Goal: Information Seeking & Learning: Learn about a topic

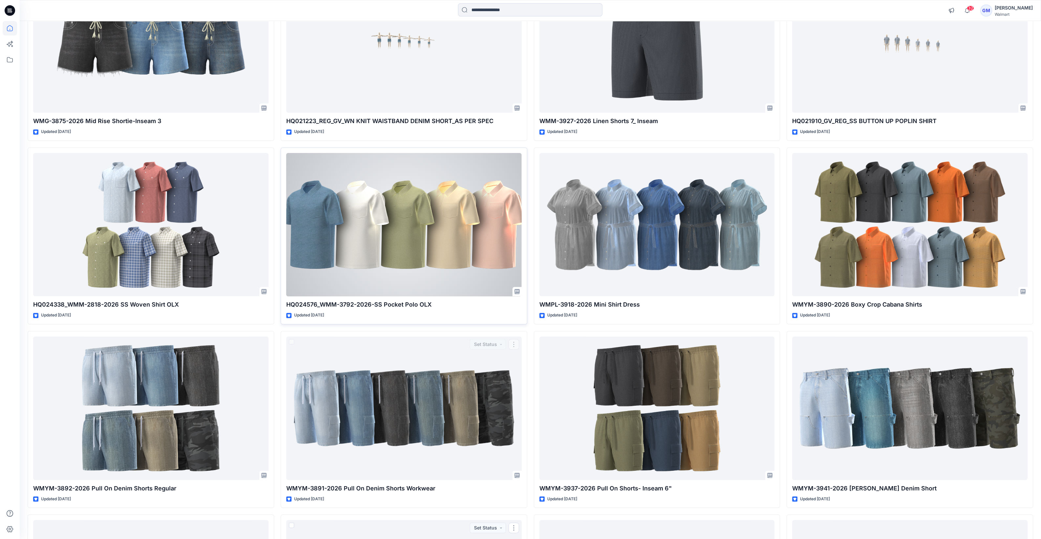
scroll to position [1410, 0]
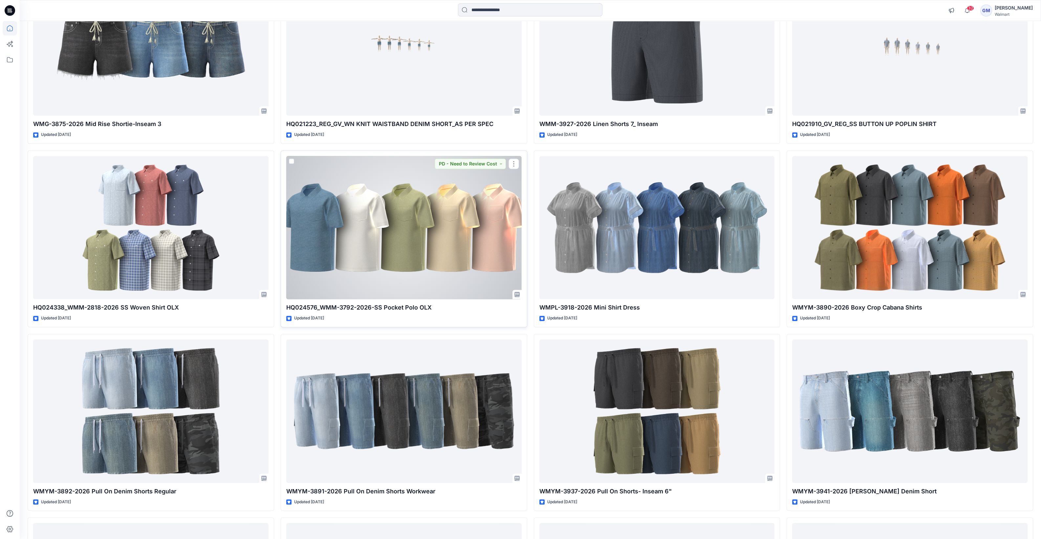
click at [402, 225] on div at bounding box center [403, 227] width 235 height 143
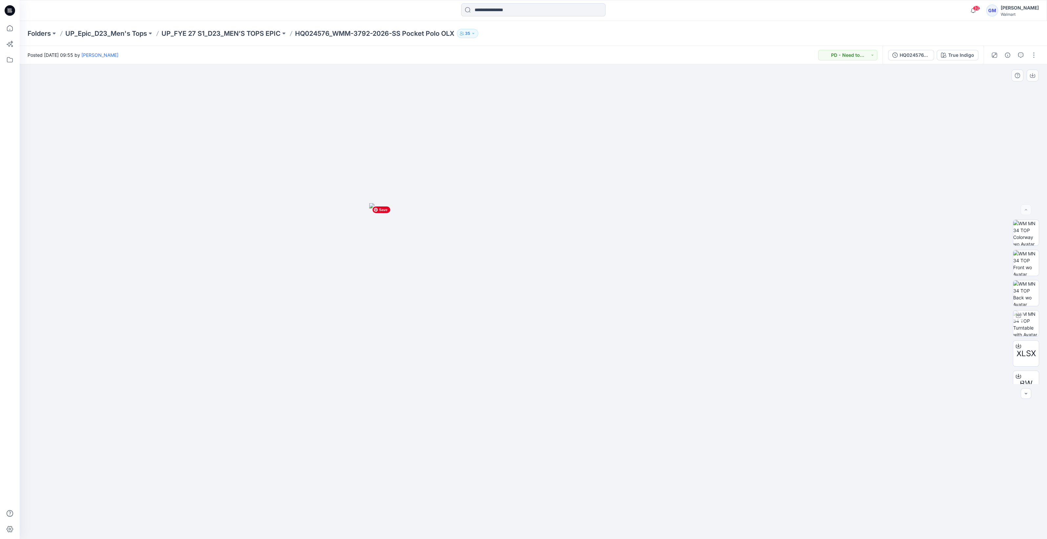
click at [607, 280] on img at bounding box center [533, 371] width 328 height 336
click at [980, 55] on div "HQ024576_WMM-3792-2026-SS Pocket Polo_Full Colorway True Indigo" at bounding box center [933, 55] width 101 height 18
click at [970, 57] on div "True Indigo" at bounding box center [961, 55] width 26 height 7
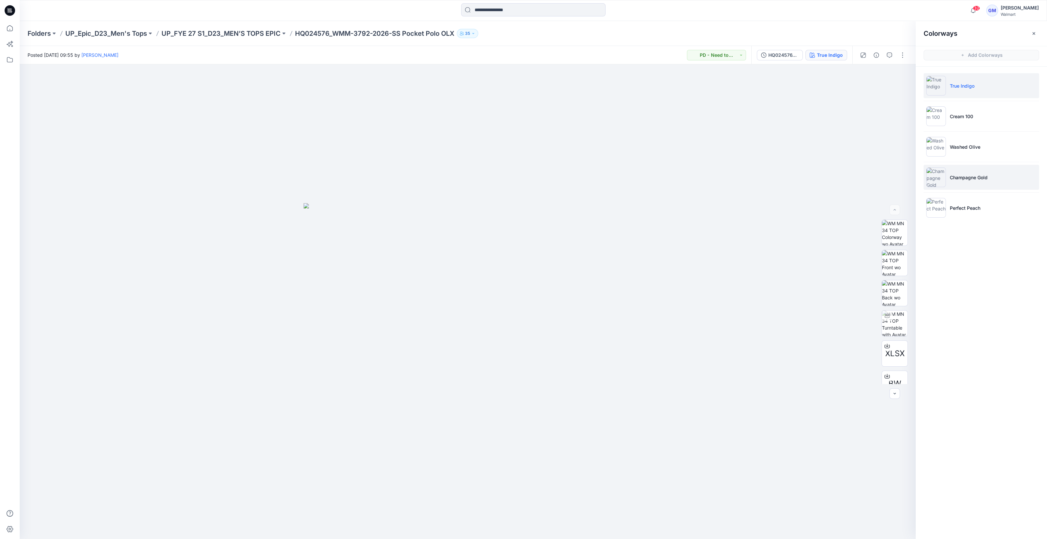
click at [966, 178] on p "Champagne Gold" at bounding box center [969, 177] width 38 height 7
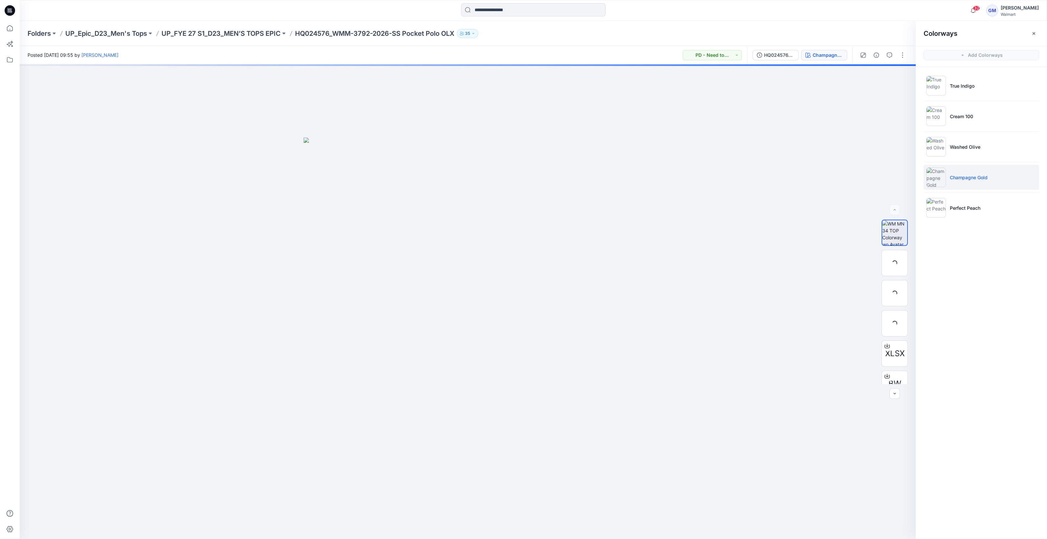
click at [938, 179] on img at bounding box center [936, 177] width 20 height 20
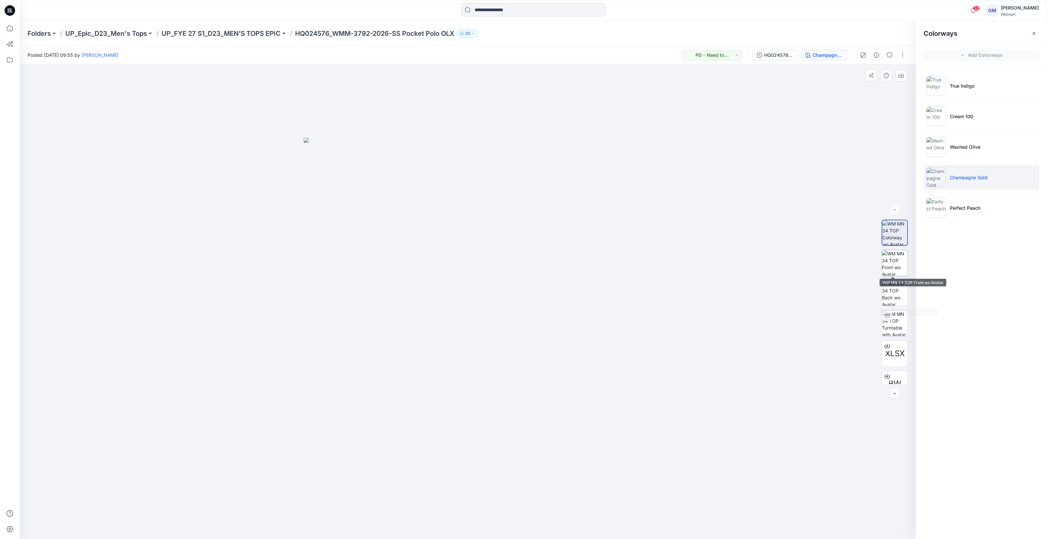
click at [902, 264] on img at bounding box center [895, 263] width 26 height 26
